Goal: Transaction & Acquisition: Purchase product/service

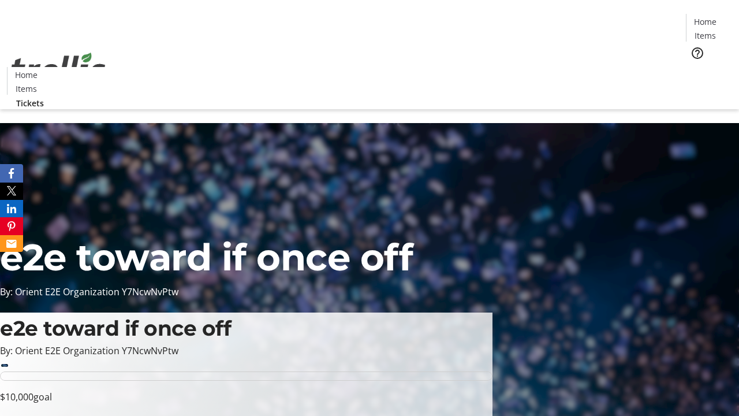
click at [695, 67] on span "Tickets" at bounding box center [709, 73] width 28 height 12
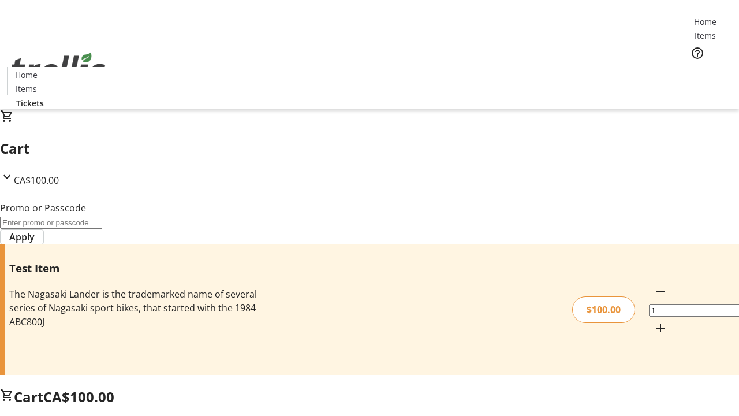
type input "PERCENT"
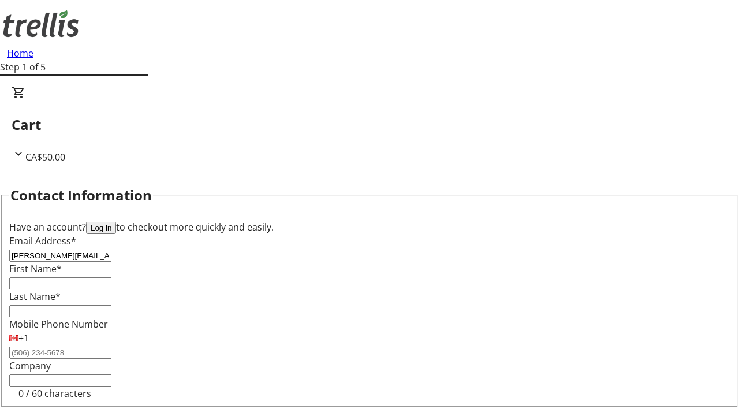
type input "[PERSON_NAME][EMAIL_ADDRESS][DOMAIN_NAME]"
type input "[PERSON_NAME]"
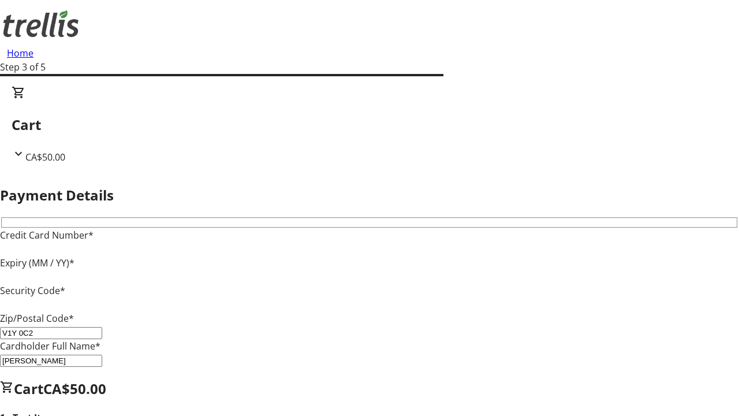
type input "V1Y 0C2"
